Goal: Task Accomplishment & Management: Manage account settings

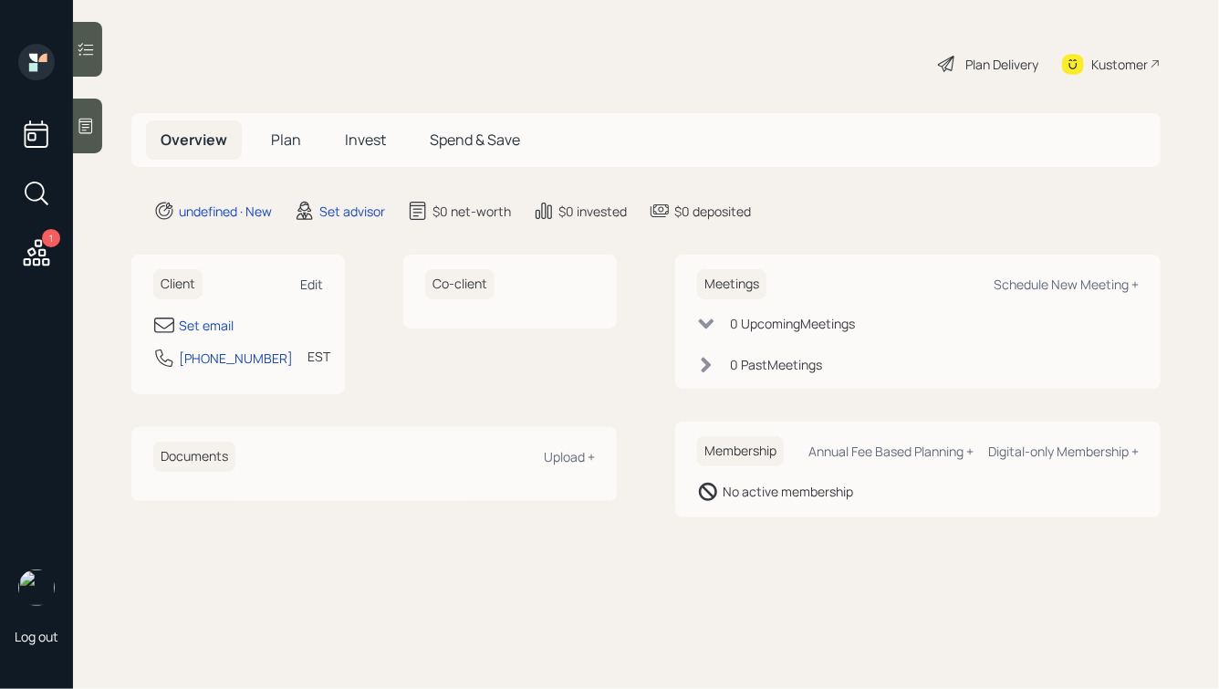
click at [312, 280] on div "Edit" at bounding box center [311, 284] width 23 height 17
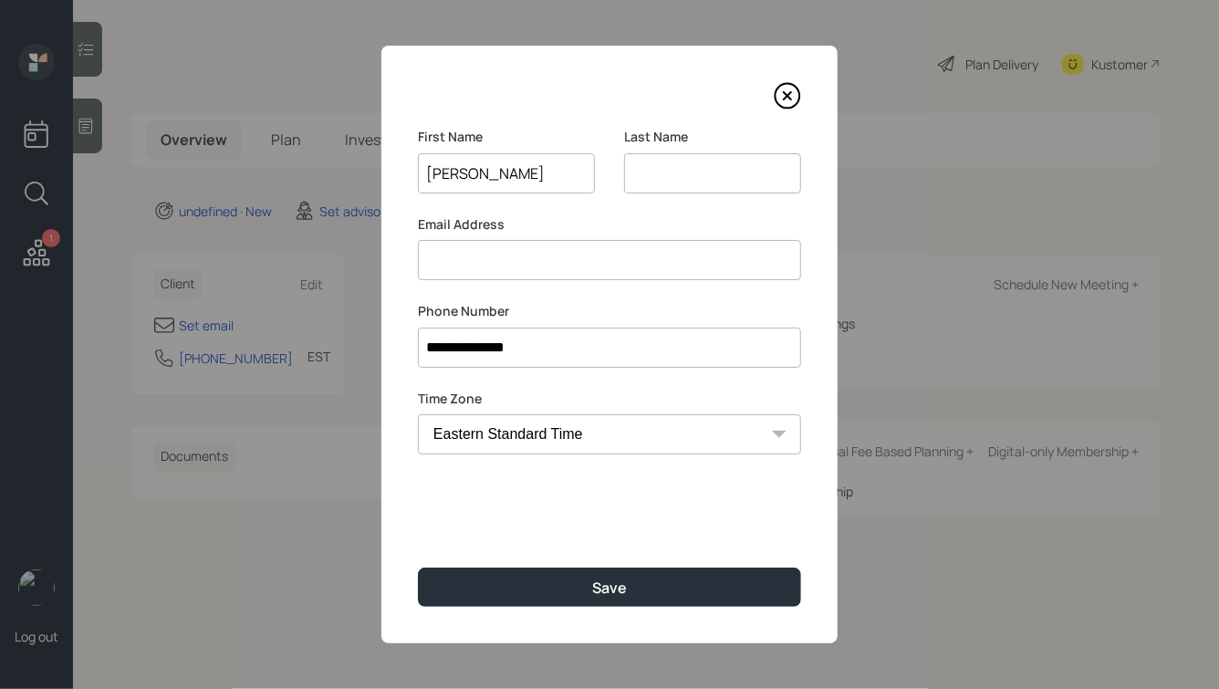
type input "[PERSON_NAME]"
click at [587, 566] on div "**********" at bounding box center [609, 345] width 456 height 598
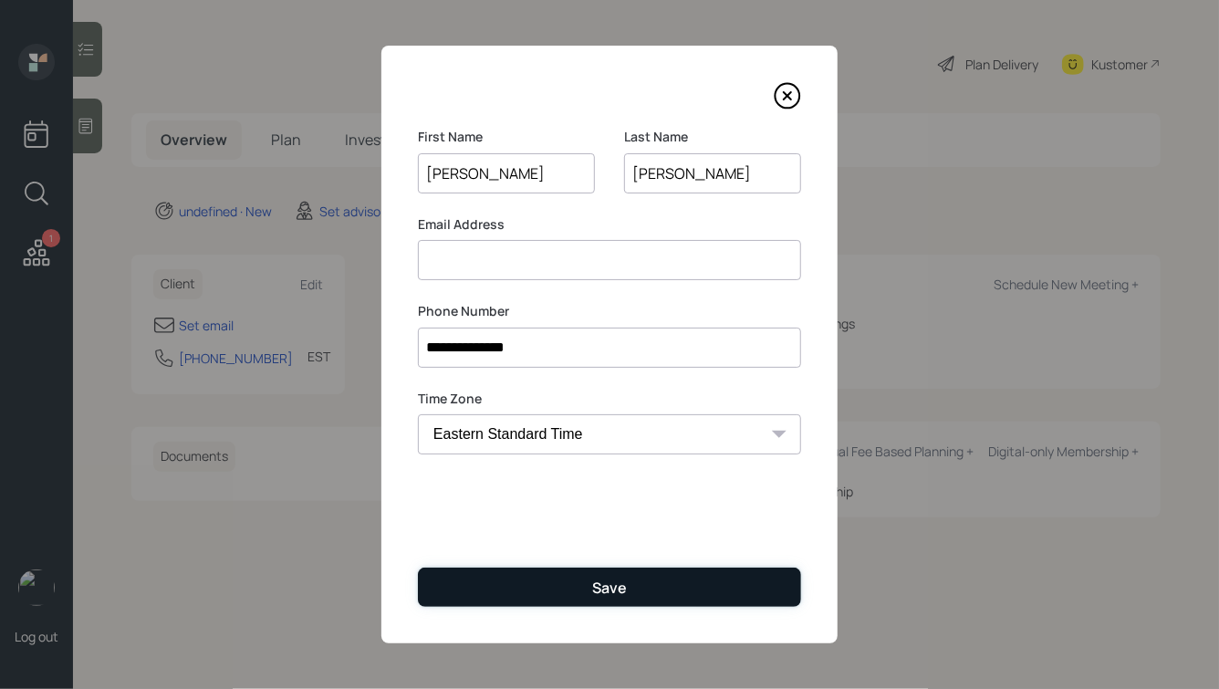
click at [583, 583] on button "Save" at bounding box center [609, 587] width 383 height 39
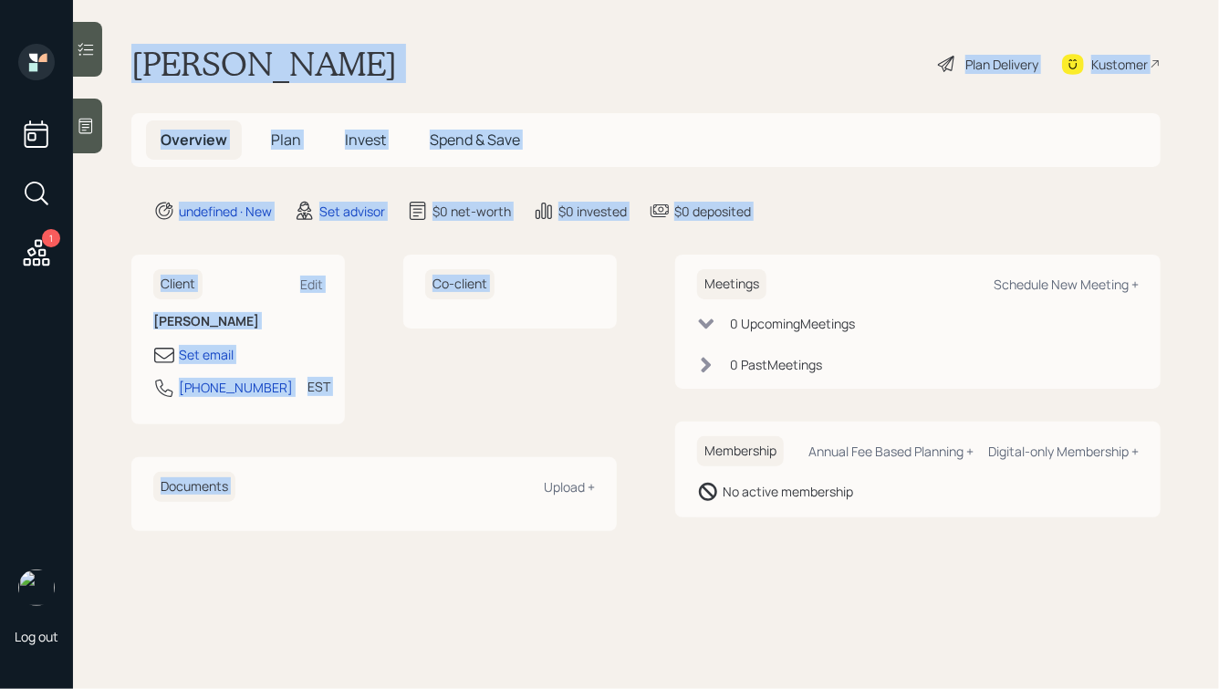
drag, startPoint x: 135, startPoint y: 59, endPoint x: 632, endPoint y: 472, distance: 645.5
click at [632, 472] on main "[PERSON_NAME] Plan Delivery Kustomer Overview Plan Invest Spend & Save undefine…" at bounding box center [646, 344] width 1146 height 689
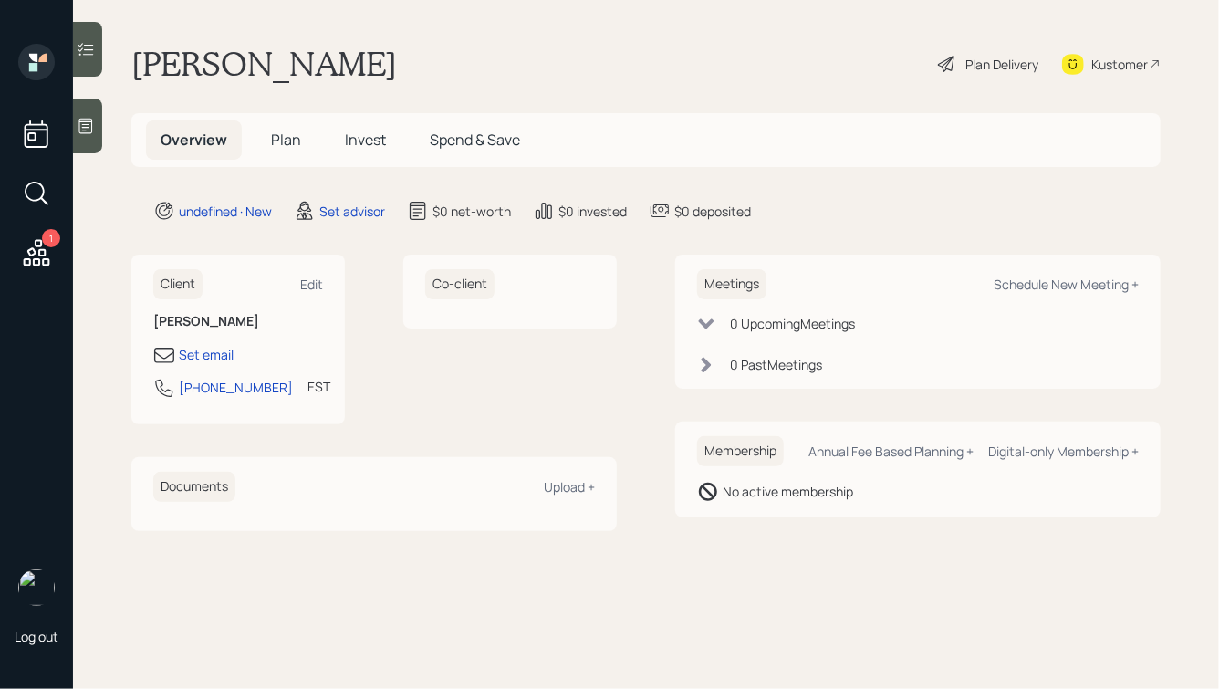
click at [652, 499] on div "Client Edit [PERSON_NAME] Set email [PHONE_NUMBER] EST Currently 10:22 AM Co-cl…" at bounding box center [645, 393] width 1029 height 276
drag, startPoint x: 661, startPoint y: 531, endPoint x: 386, endPoint y: 65, distance: 541.2
click at [387, 65] on main "[PERSON_NAME] Plan Delivery Kustomer Overview Plan Invest Spend & Save undefine…" at bounding box center [646, 344] width 1146 height 689
click at [386, 65] on h1 "[PERSON_NAME]" at bounding box center [264, 64] width 266 height 40
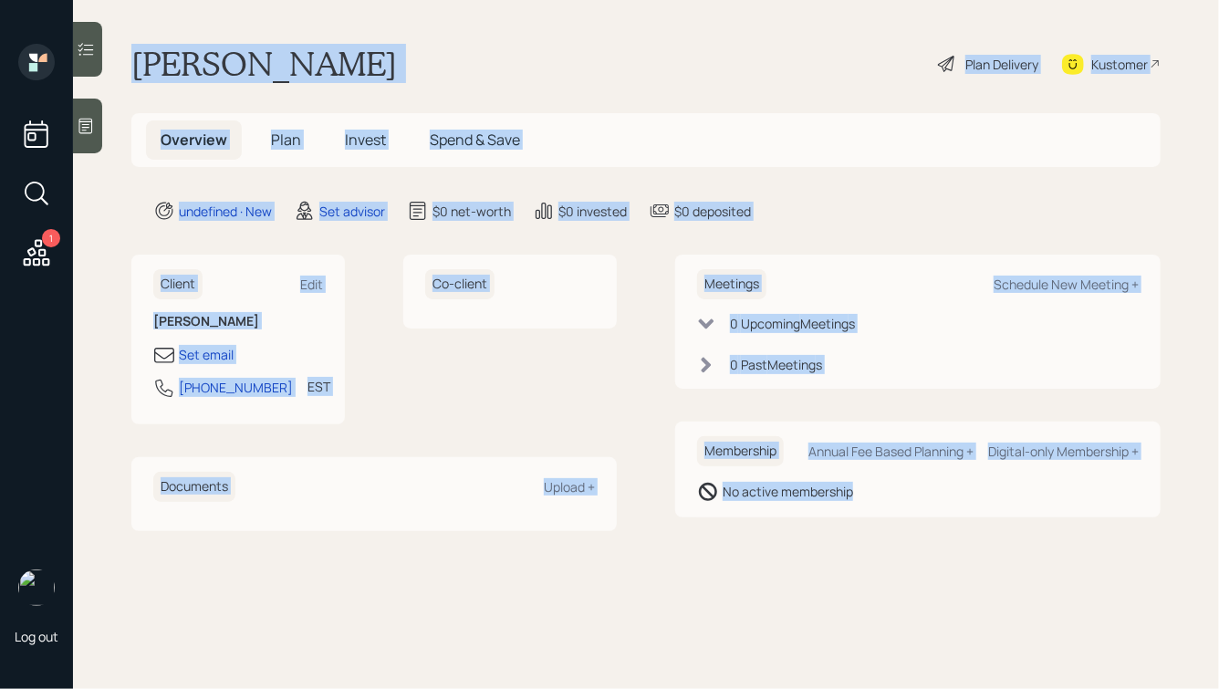
drag, startPoint x: 134, startPoint y: 61, endPoint x: 932, endPoint y: 637, distance: 983.8
click at [932, 637] on main "[PERSON_NAME] Plan Delivery Kustomer Overview Plan Invest Spend & Save undefine…" at bounding box center [646, 344] width 1146 height 689
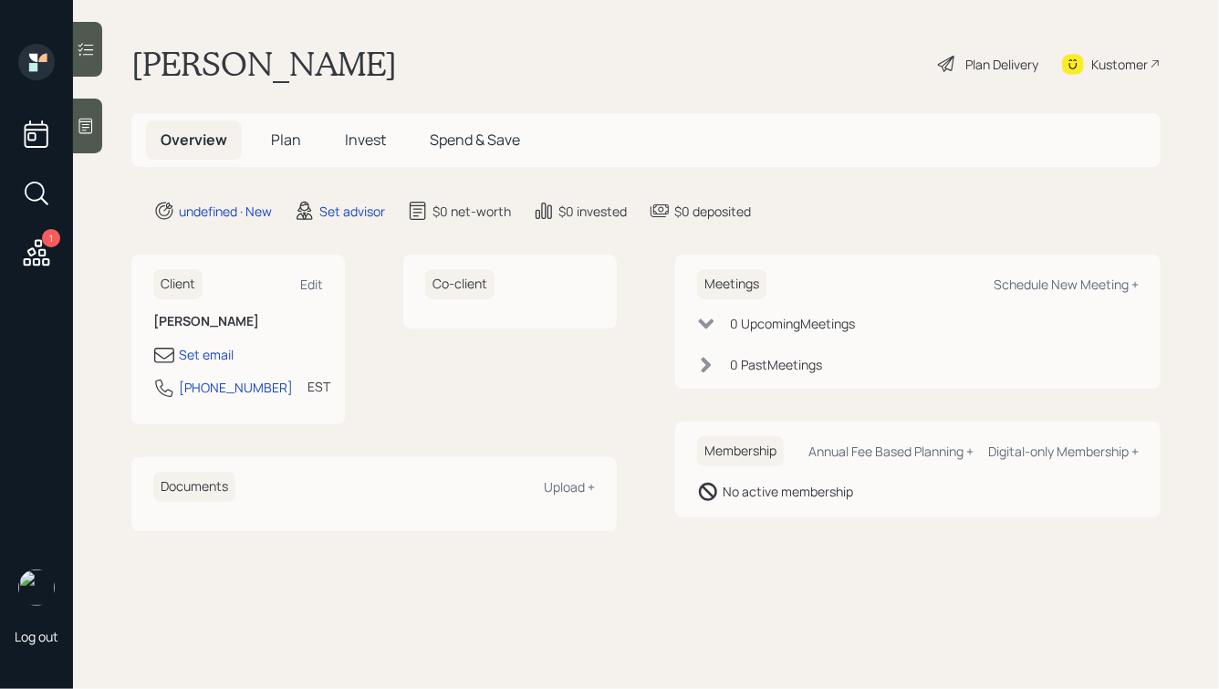
click at [92, 127] on icon at bounding box center [86, 127] width 14 height 16
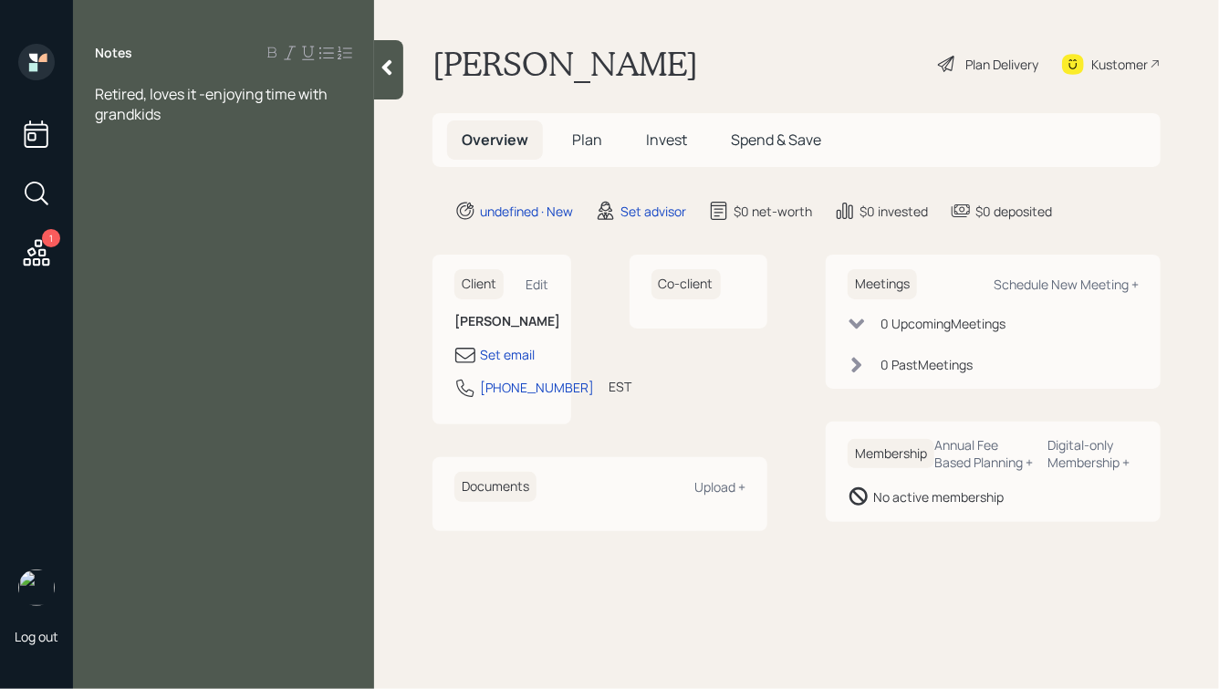
click at [208, 91] on span "Retired, loves it -enjoying time with grandkids" at bounding box center [212, 104] width 235 height 40
click at [191, 120] on div "Retired, loves it - enjoying time with grandkids" at bounding box center [223, 104] width 257 height 40
click at [165, 166] on div "Pension:" at bounding box center [223, 174] width 257 height 20
click at [166, 158] on div "SS:" at bounding box center [223, 154] width 257 height 20
click at [180, 179] on div "Pension:" at bounding box center [223, 174] width 257 height 20
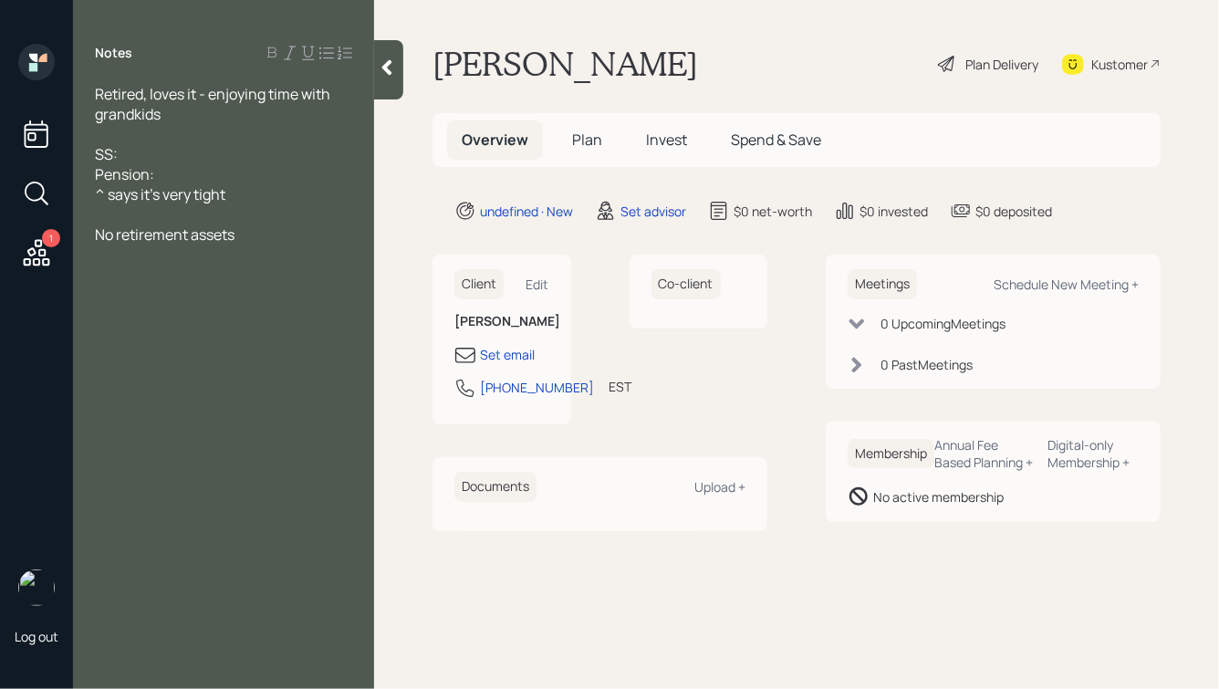
click at [147, 148] on div "SS:" at bounding box center [223, 154] width 257 height 20
click at [187, 175] on div "Pension:" at bounding box center [223, 174] width 257 height 20
click at [256, 237] on div "No retirement assets" at bounding box center [223, 235] width 257 height 20
click at [388, 75] on icon at bounding box center [387, 67] width 18 height 18
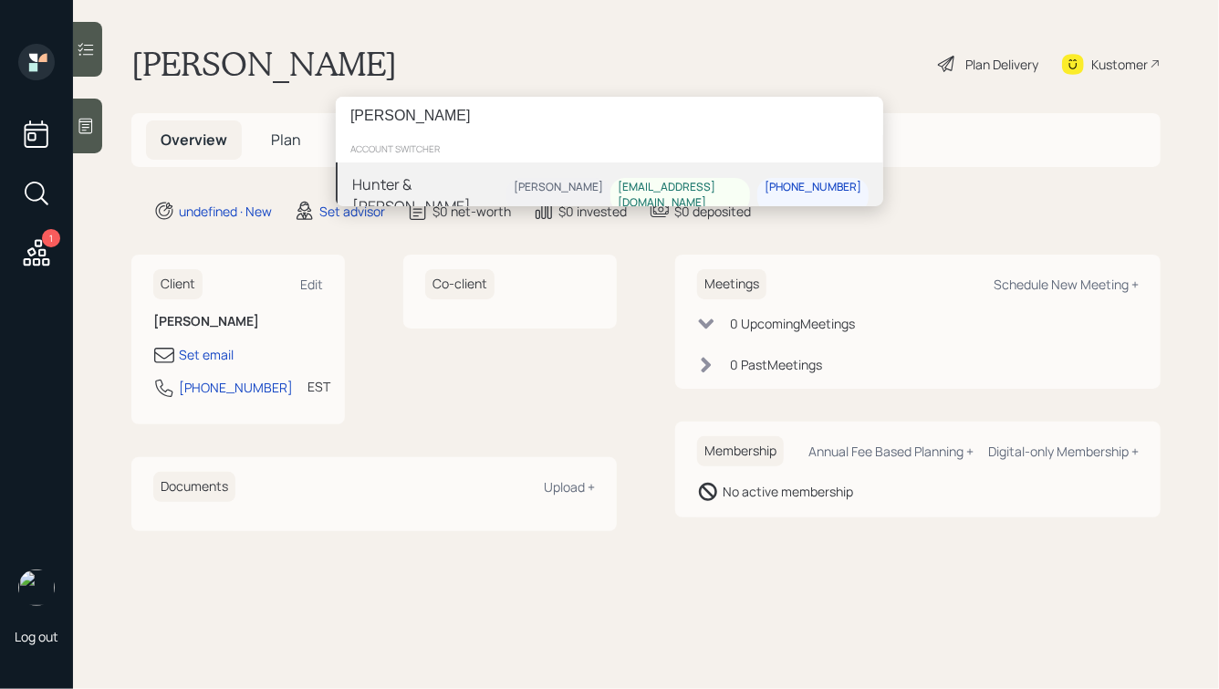
type input "[PERSON_NAME]"
click at [479, 186] on div "Hunter & [PERSON_NAME]" at bounding box center [429, 195] width 154 height 44
